Goal: Task Accomplishment & Management: Use online tool/utility

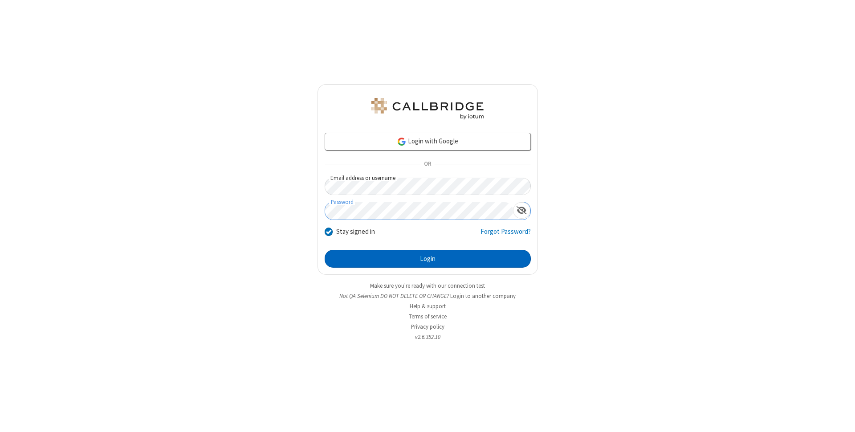
click at [428, 259] on button "Login" at bounding box center [428, 259] width 206 height 18
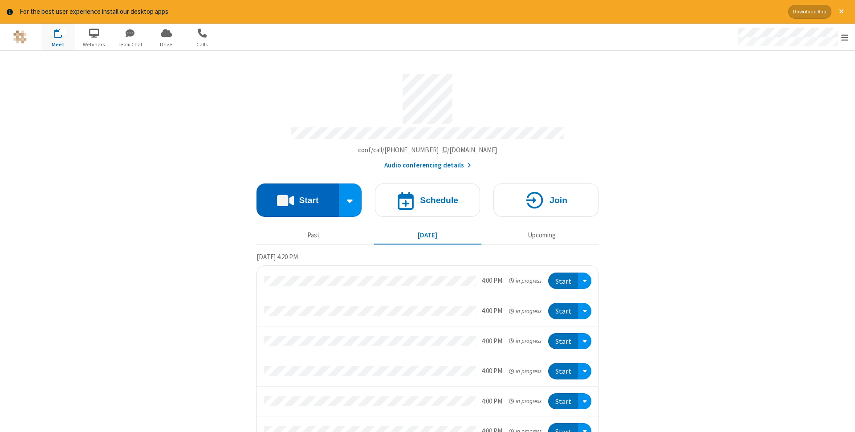
click at [297, 197] on button "Start" at bounding box center [298, 199] width 82 height 33
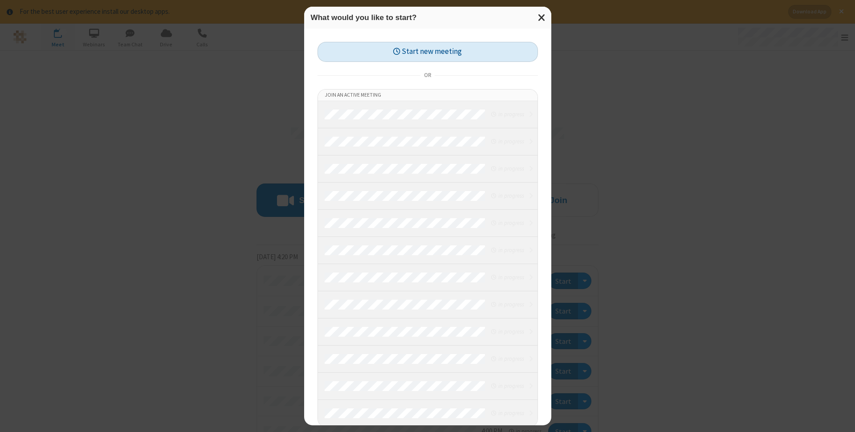
click at [428, 52] on button "Start new meeting" at bounding box center [428, 52] width 220 height 20
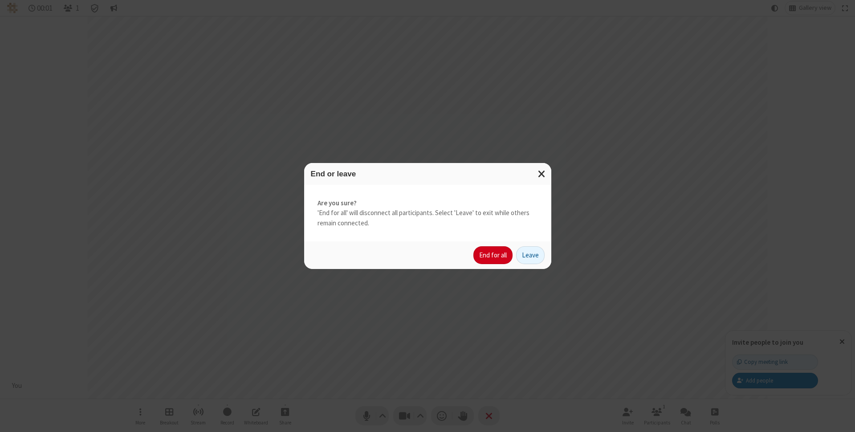
click at [493, 255] on button "End for all" at bounding box center [492, 255] width 39 height 18
